Goal: Navigation & Orientation: Find specific page/section

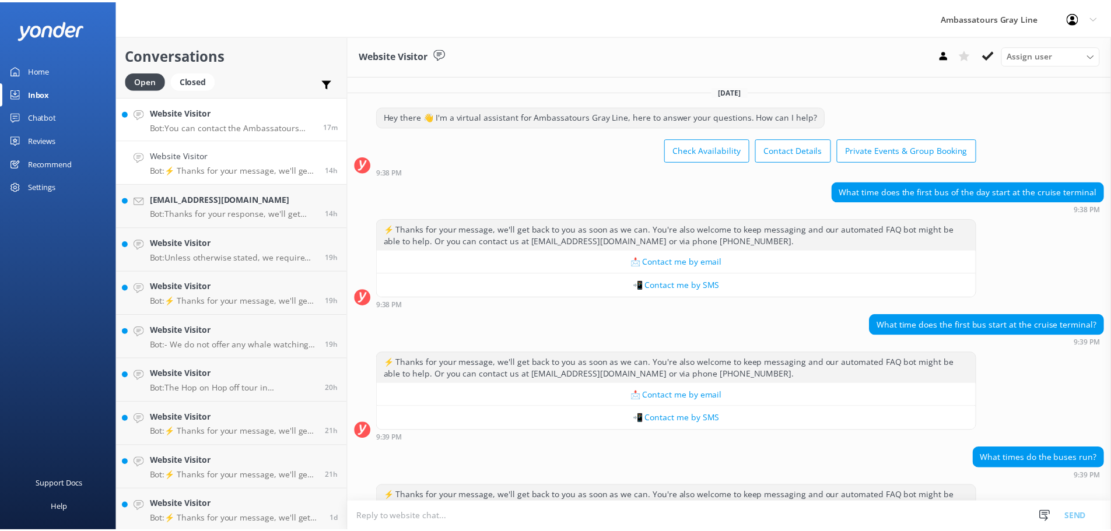
scroll to position [79, 0]
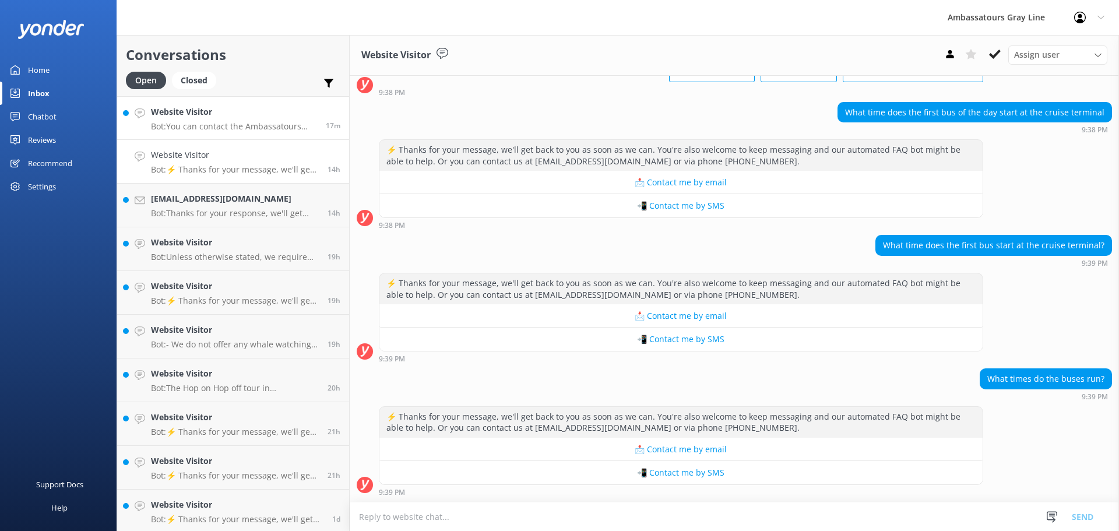
click at [250, 115] on h4 "Website Visitor" at bounding box center [234, 112] width 166 height 13
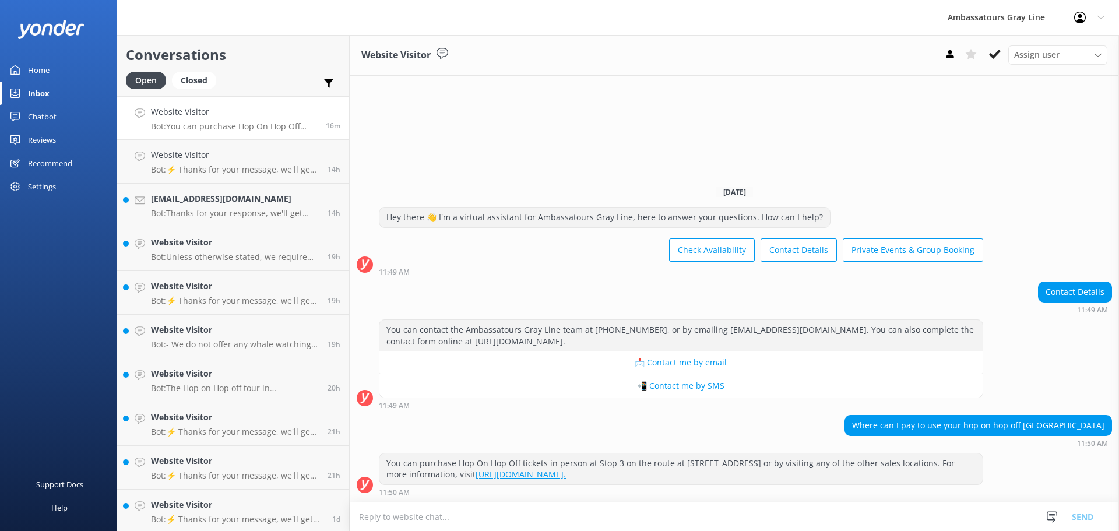
click at [51, 68] on link "Home" at bounding box center [58, 69] width 117 height 23
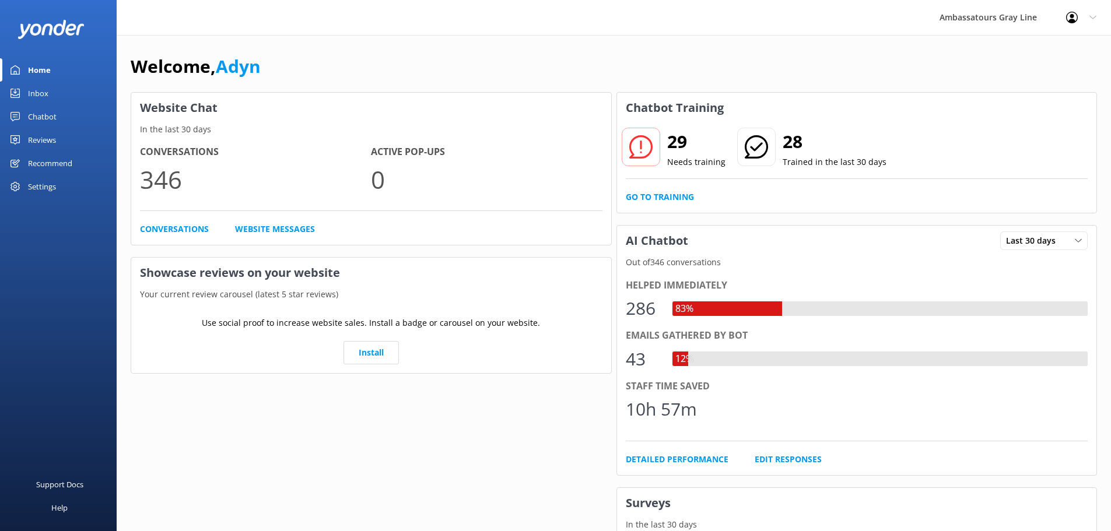
click at [41, 24] on img at bounding box center [50, 29] width 67 height 19
